Goal: Find contact information: Find contact information

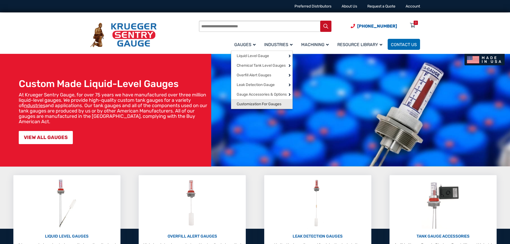
click at [264, 106] on span "Customization For Gauges" at bounding box center [259, 104] width 45 height 5
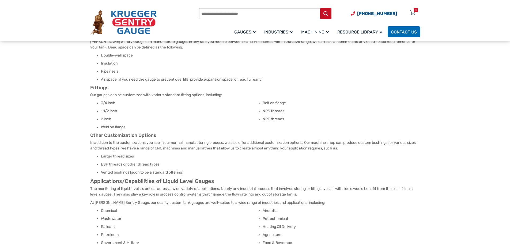
scroll to position [161, 0]
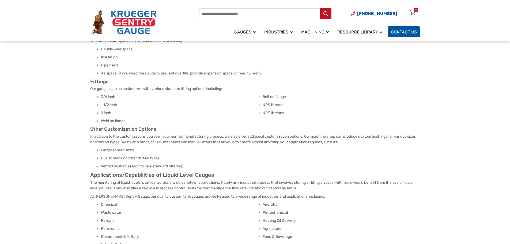
click at [402, 31] on span "Contact Us" at bounding box center [404, 31] width 26 height 5
